Goal: Information Seeking & Learning: Learn about a topic

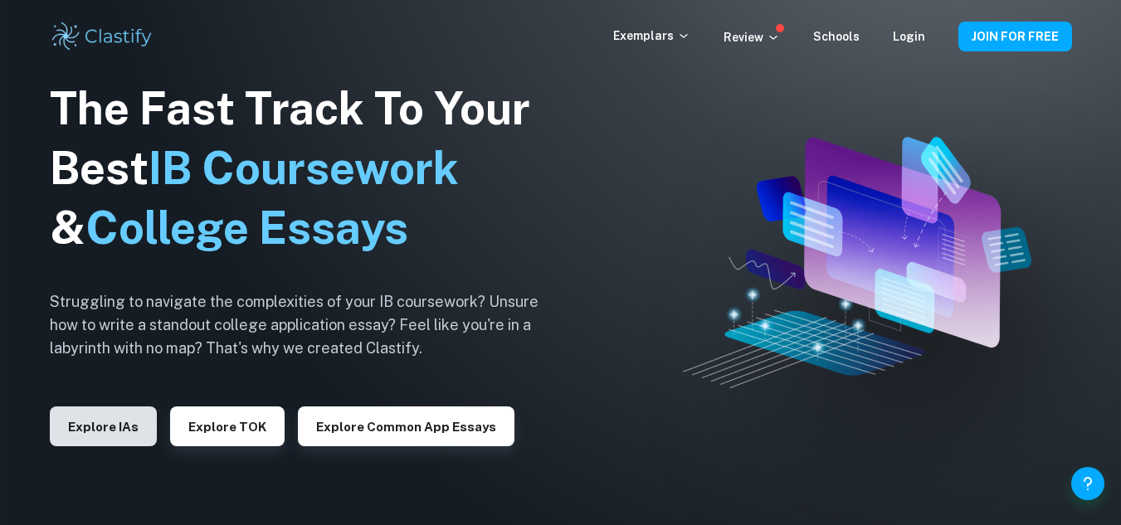
click at [129, 424] on button "Explore IAs" at bounding box center [103, 427] width 107 height 40
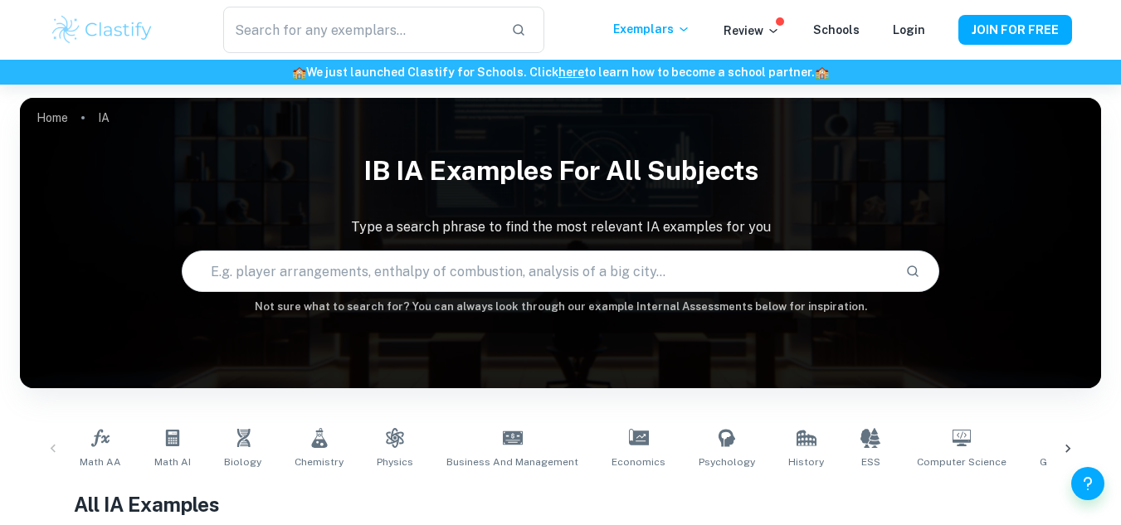
scroll to position [490, 0]
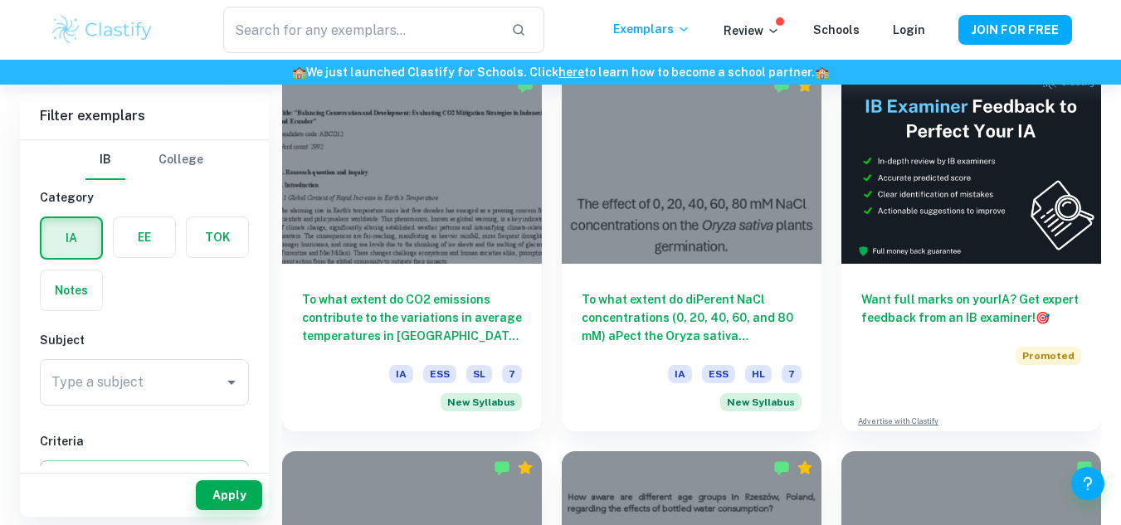
click at [138, 246] on label "button" at bounding box center [144, 237] width 61 height 40
click at [0, 0] on input "radio" at bounding box center [0, 0] width 0 height 0
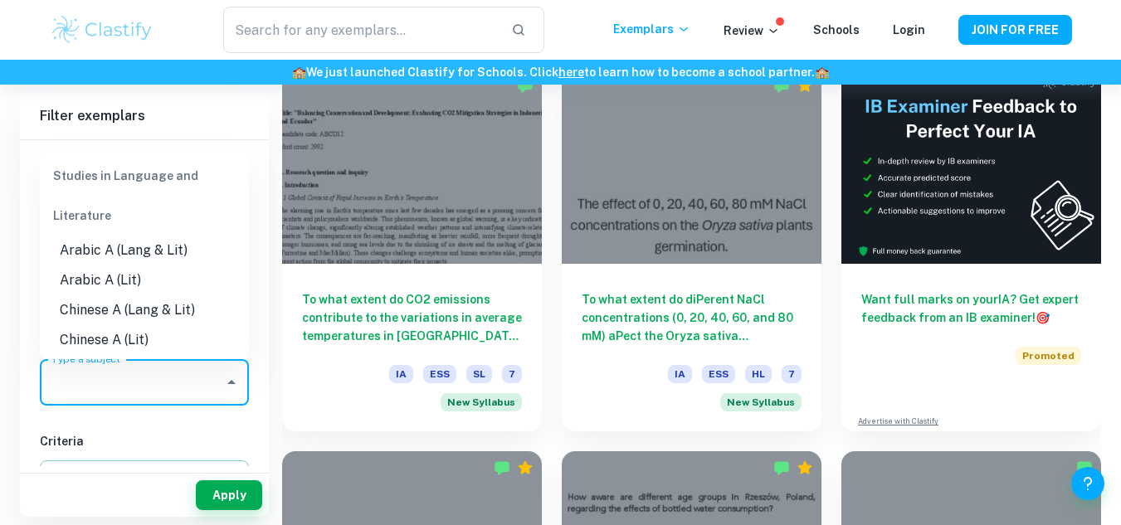
click at [173, 385] on input "Type a subject" at bounding box center [131, 383] width 169 height 32
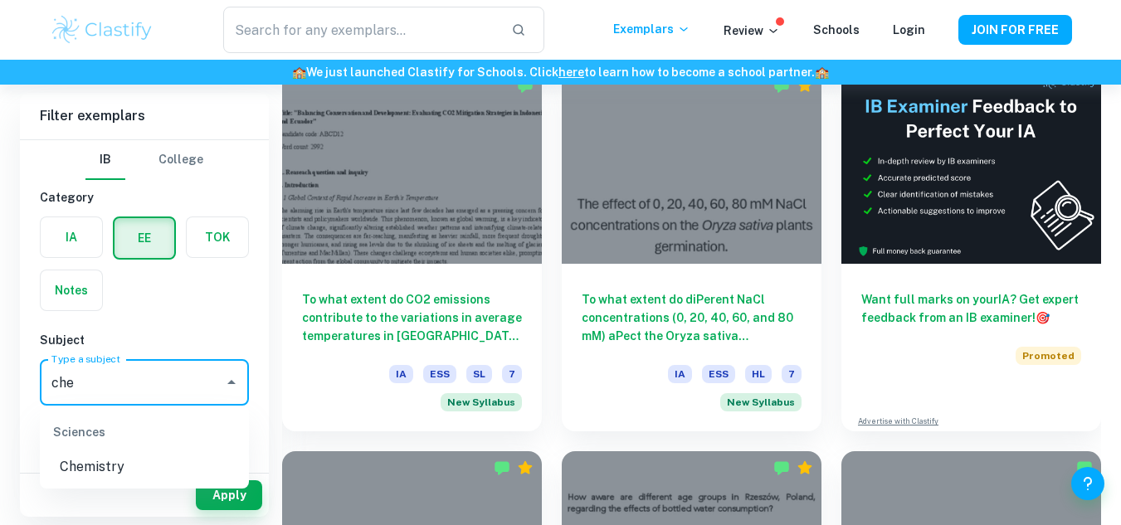
click at [124, 471] on li "Chemistry" at bounding box center [144, 467] width 209 height 30
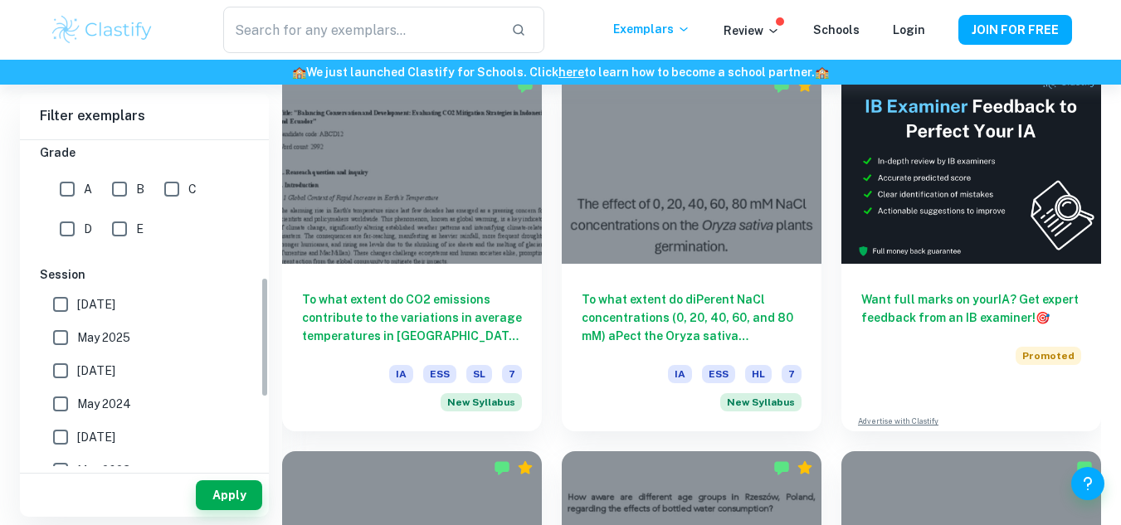
scroll to position [374, 0]
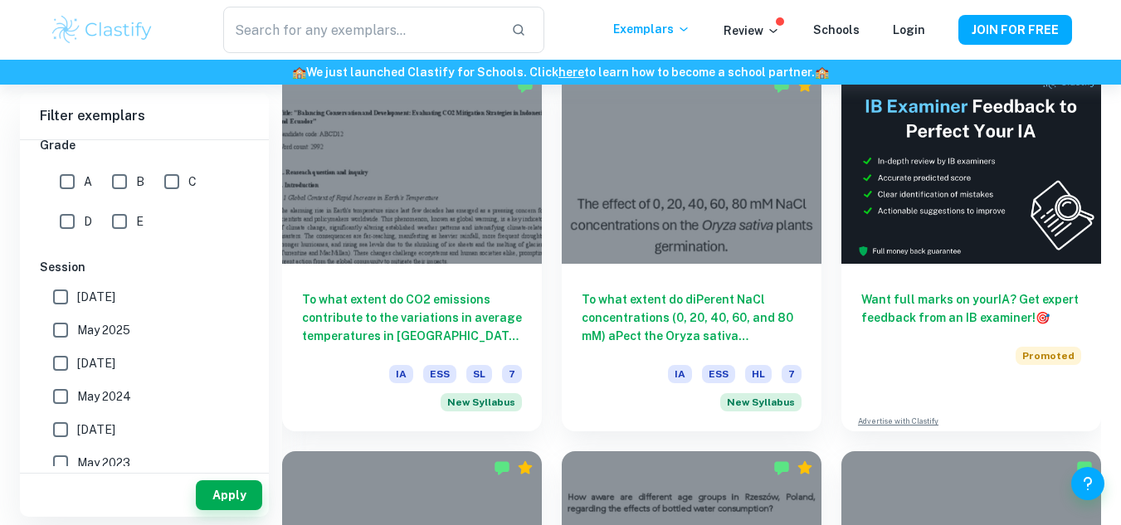
type input "Chemistry"
click at [81, 297] on span "[DATE]" at bounding box center [96, 297] width 38 height 18
click at [77, 297] on input "[DATE]" at bounding box center [60, 296] width 33 height 33
checkbox input "true"
click at [93, 329] on span "May 2025" at bounding box center [103, 330] width 53 height 18
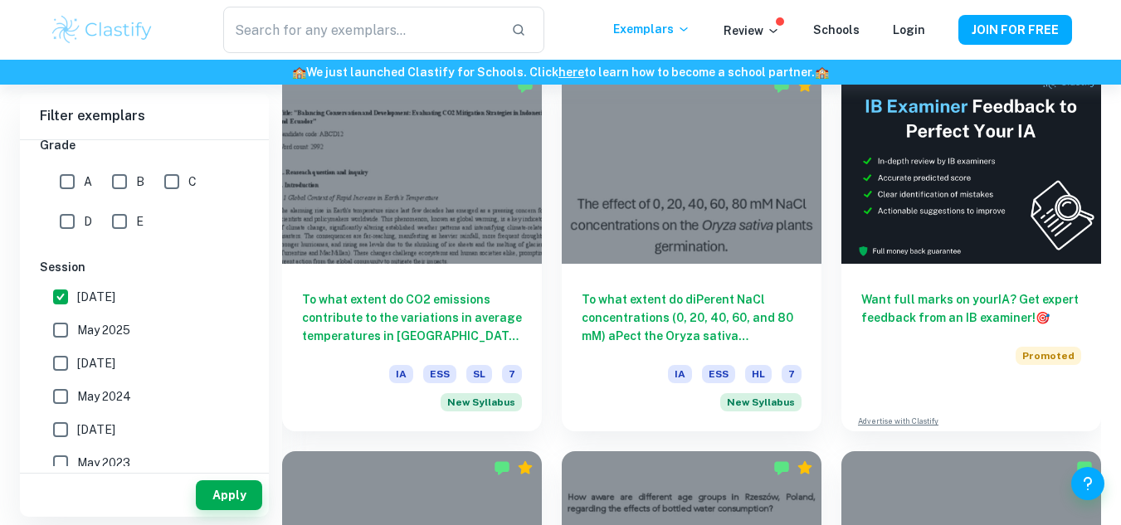
click at [77, 329] on input "May 2025" at bounding box center [60, 330] width 33 height 33
checkbox input "true"
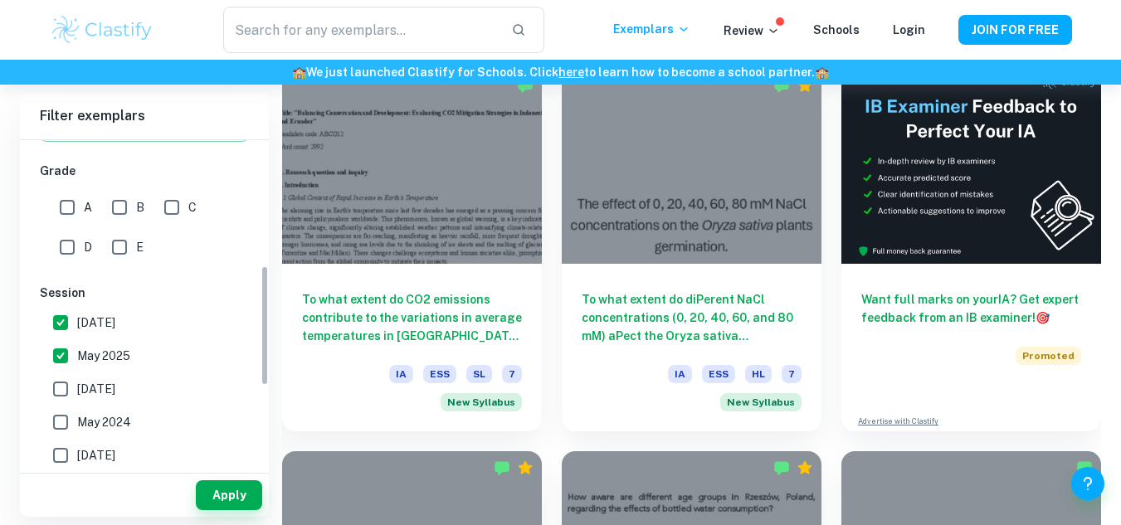
scroll to position [329, 0]
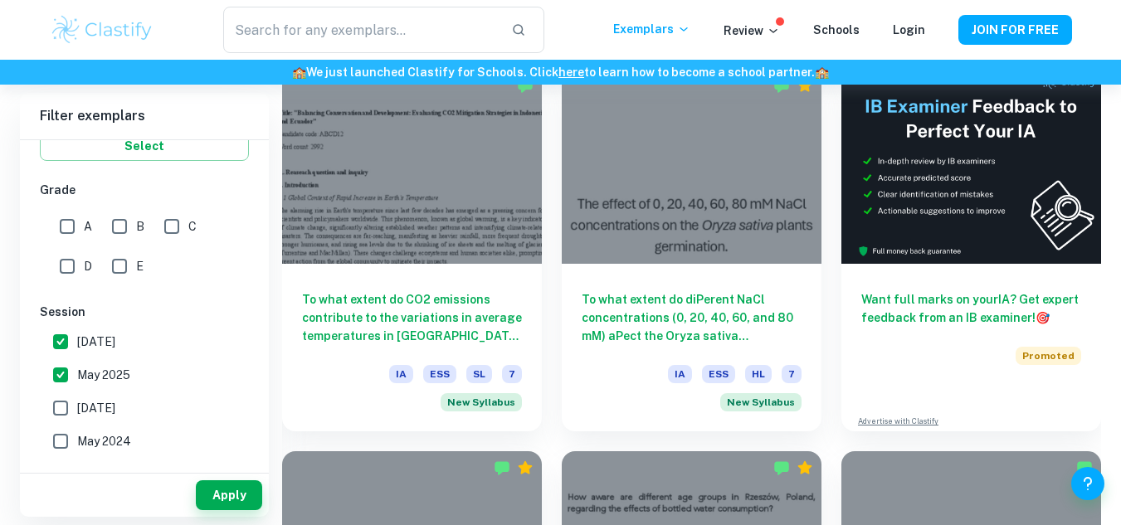
click at [69, 232] on input "A" at bounding box center [67, 226] width 33 height 33
checkbox input "true"
click at [226, 502] on button "Apply" at bounding box center [229, 495] width 66 height 30
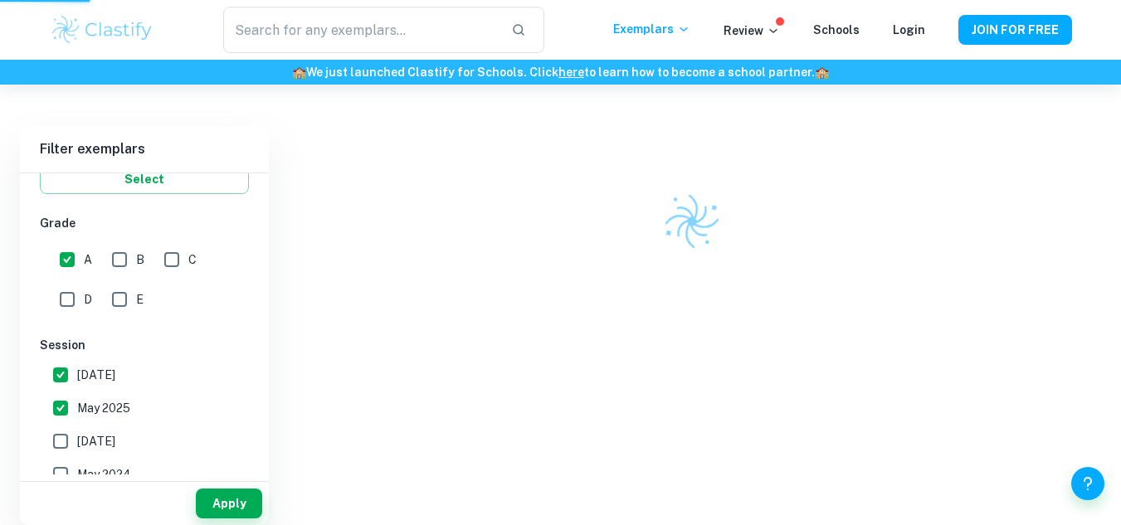
scroll to position [408, 0]
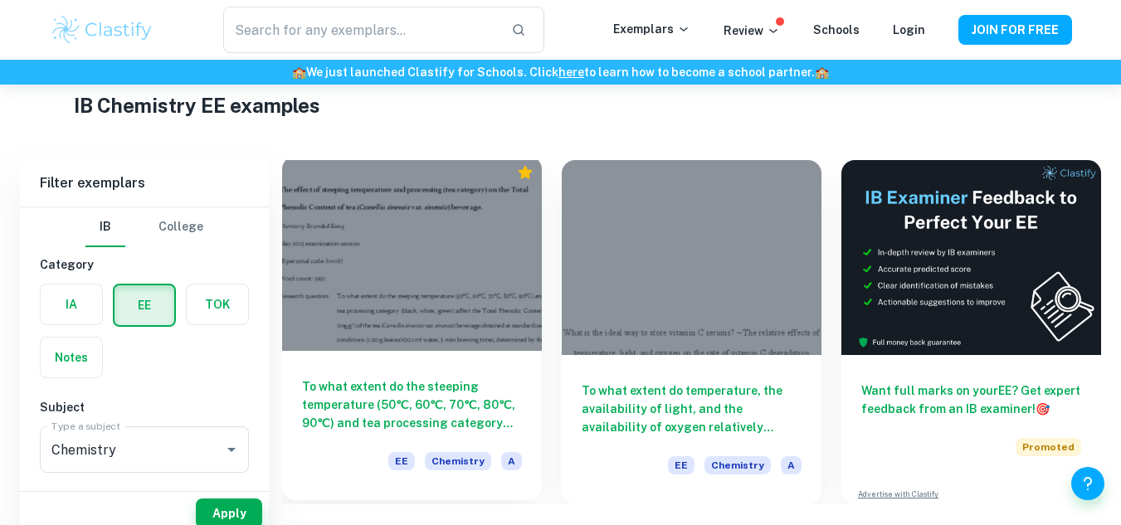
scroll to position [85, 0]
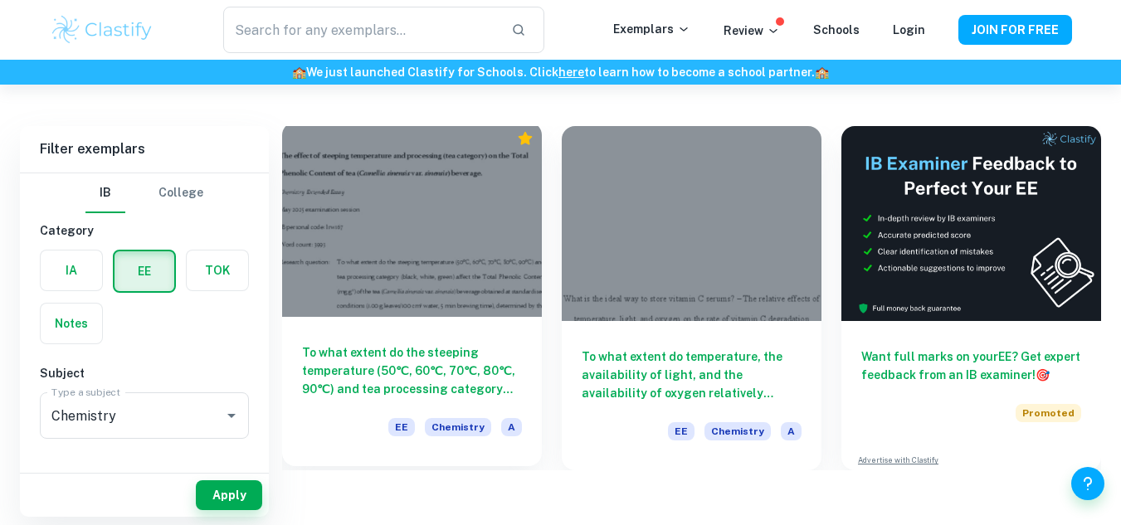
click at [412, 252] on div at bounding box center [412, 219] width 260 height 195
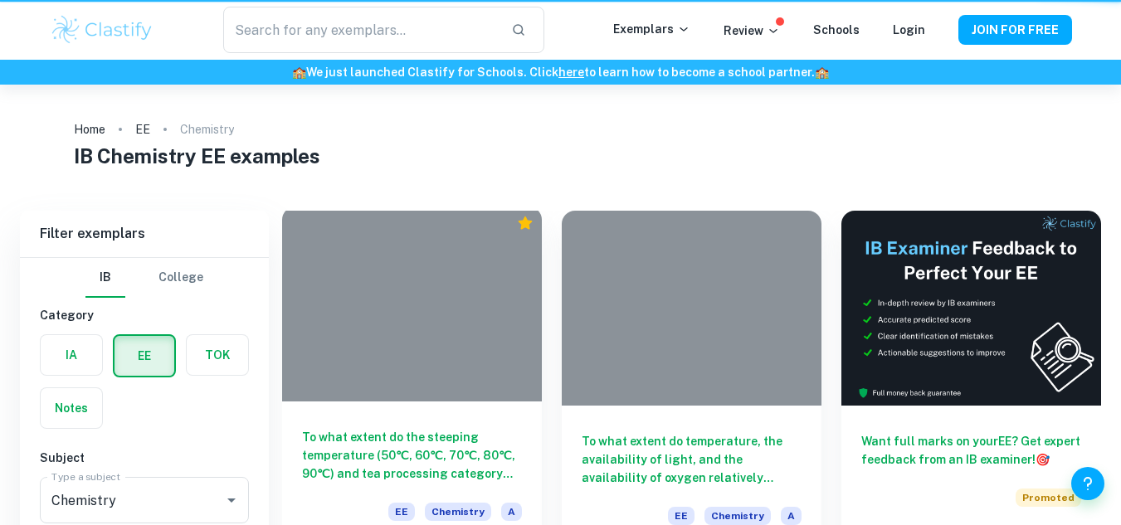
scroll to position [85, 0]
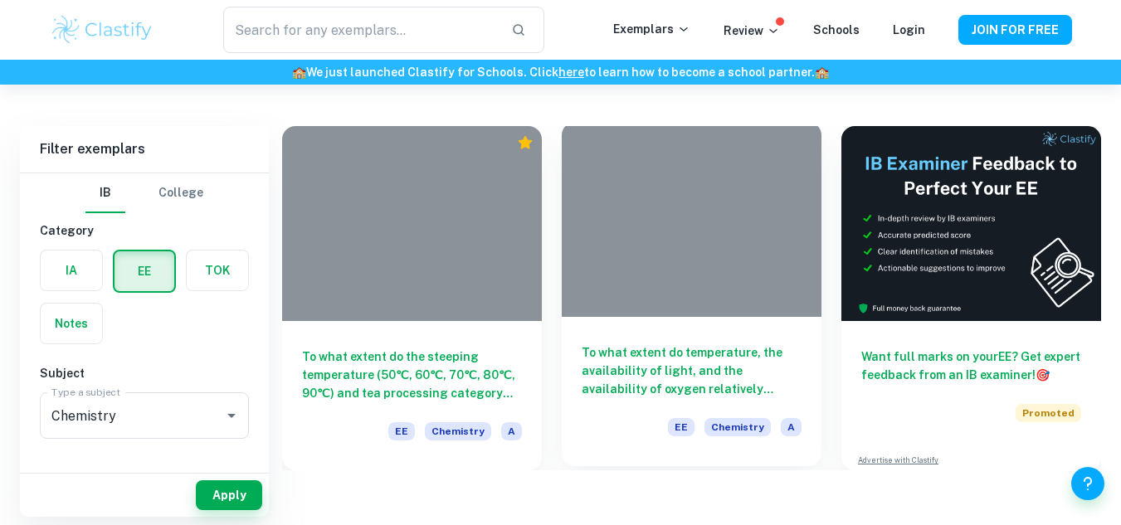
click at [701, 236] on div at bounding box center [692, 219] width 260 height 195
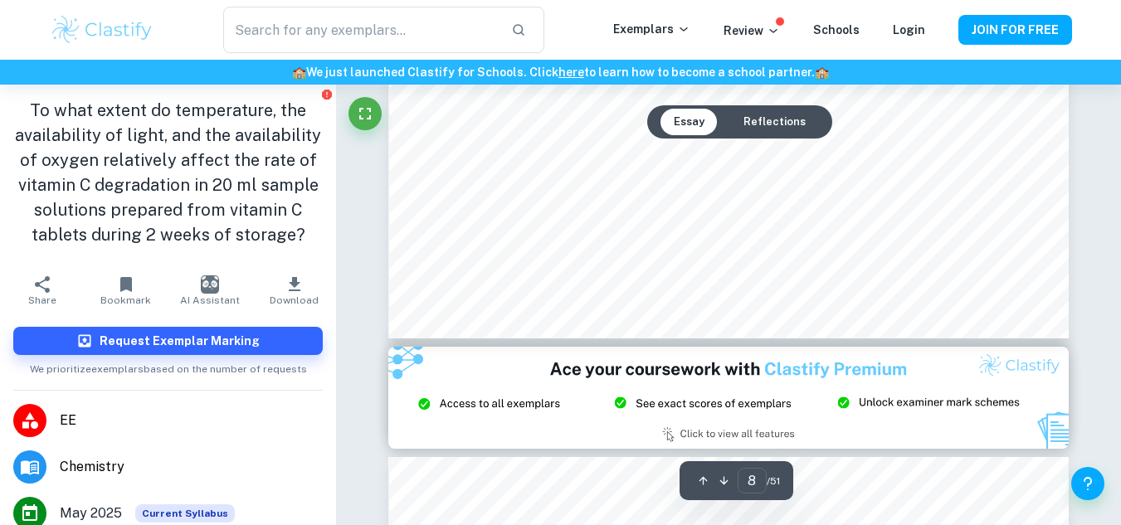
scroll to position [7737, 0]
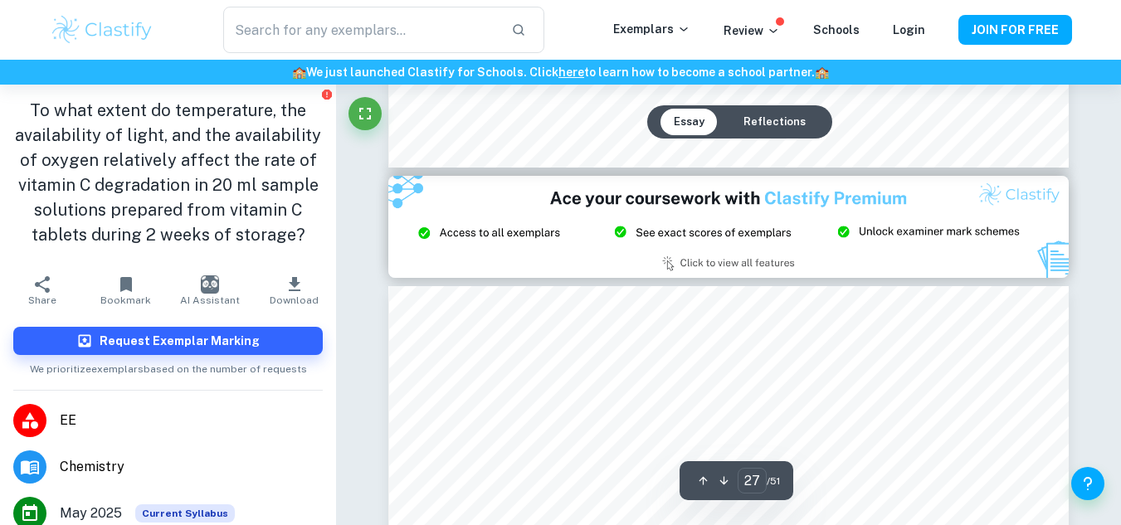
type input "26"
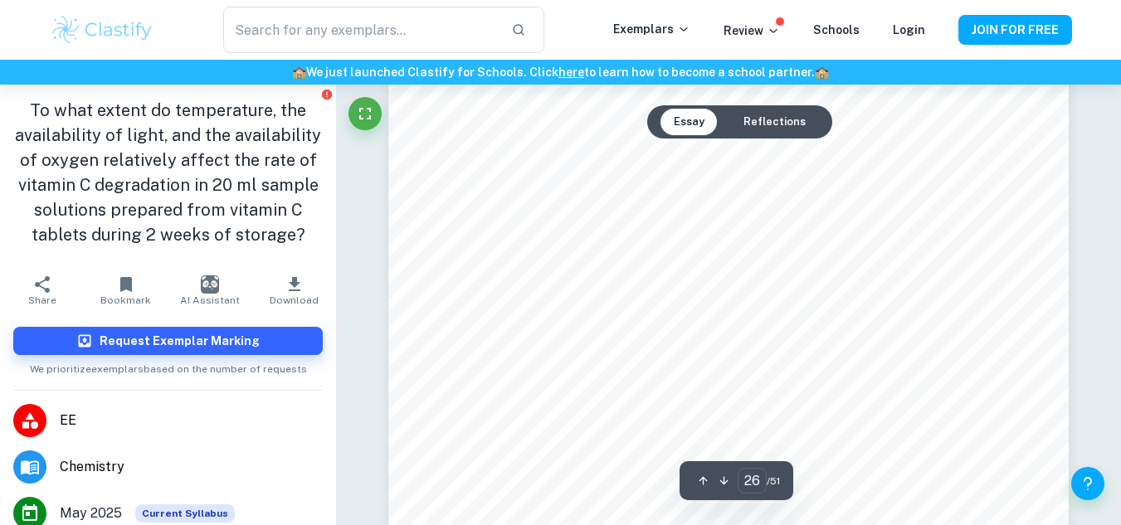
scroll to position [25217, 0]
